Goal: Communication & Community: Answer question/provide support

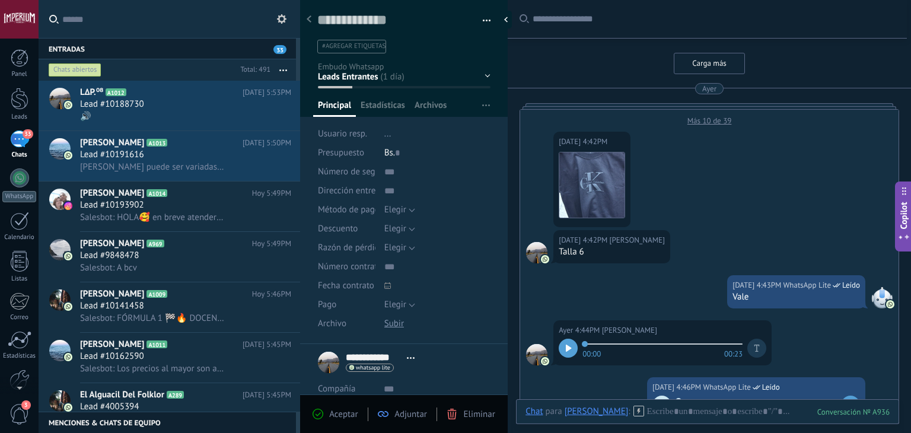
drag, startPoint x: 0, startPoint y: 0, endPoint x: 199, endPoint y: 390, distance: 437.3
click at [138, 114] on div "🔊" at bounding box center [185, 116] width 211 height 12
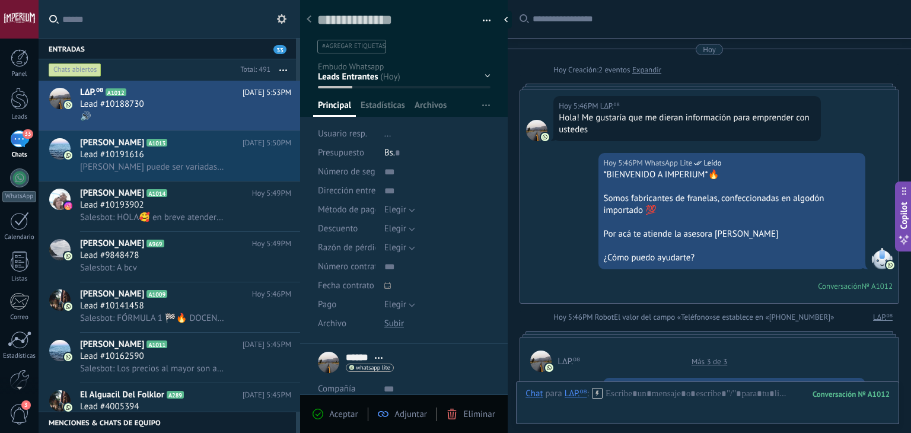
scroll to position [702, 0]
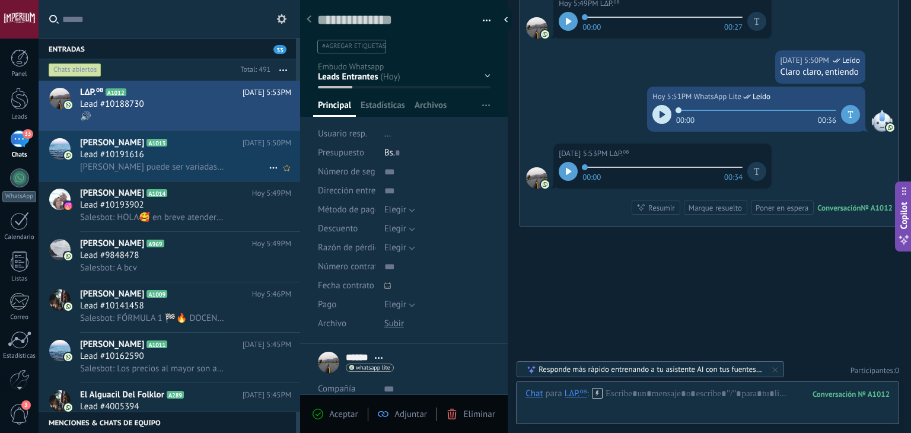
click at [197, 141] on h2 "[PERSON_NAME] A1013" at bounding box center [161, 143] width 162 height 12
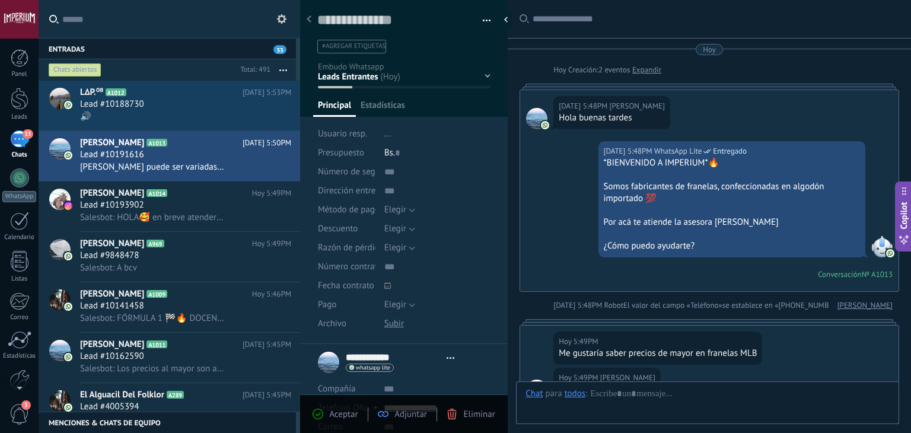
type textarea "**********"
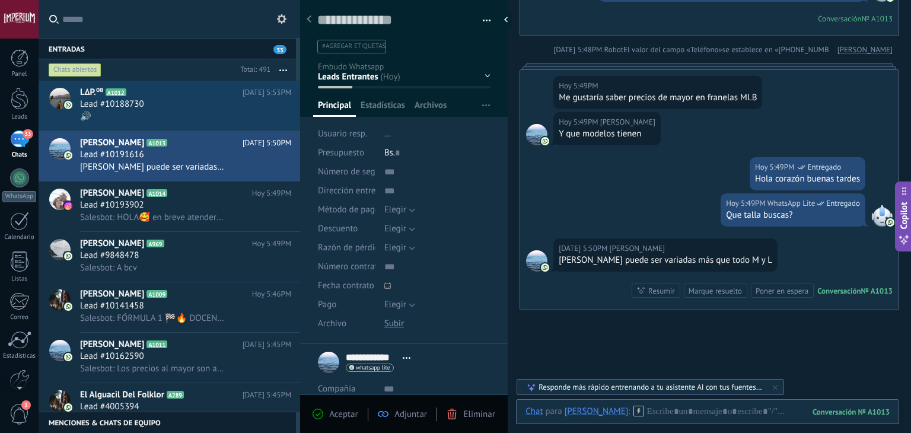
scroll to position [339, 0]
